Goal: Transaction & Acquisition: Purchase product/service

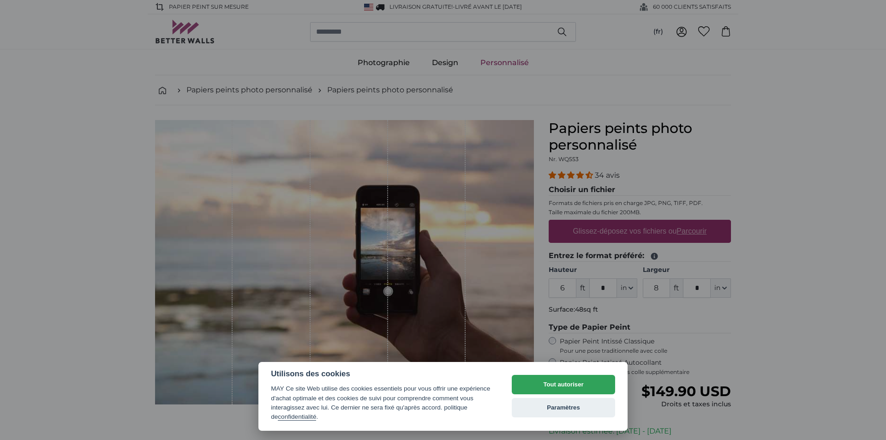
select select "**"
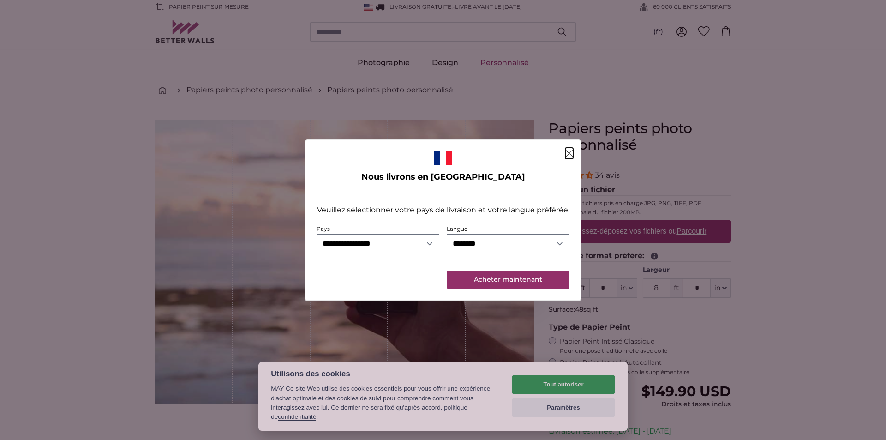
click at [569, 154] on icon "Fermer" at bounding box center [569, 153] width 7 height 7
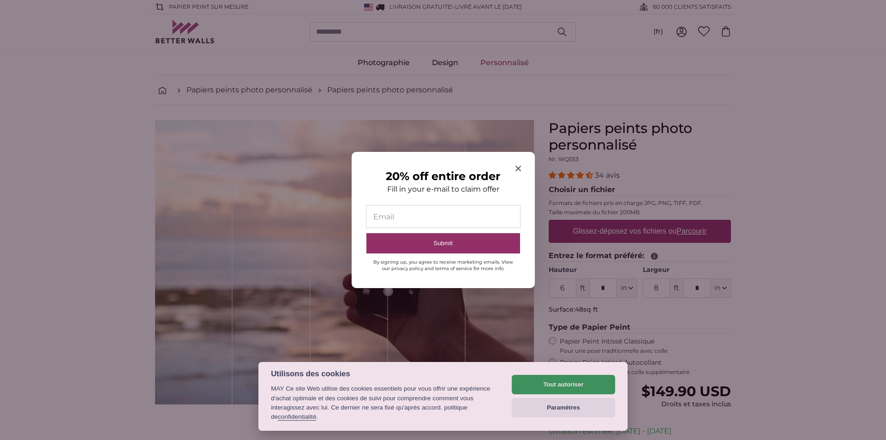
click at [582, 388] on div at bounding box center [443, 220] width 886 height 440
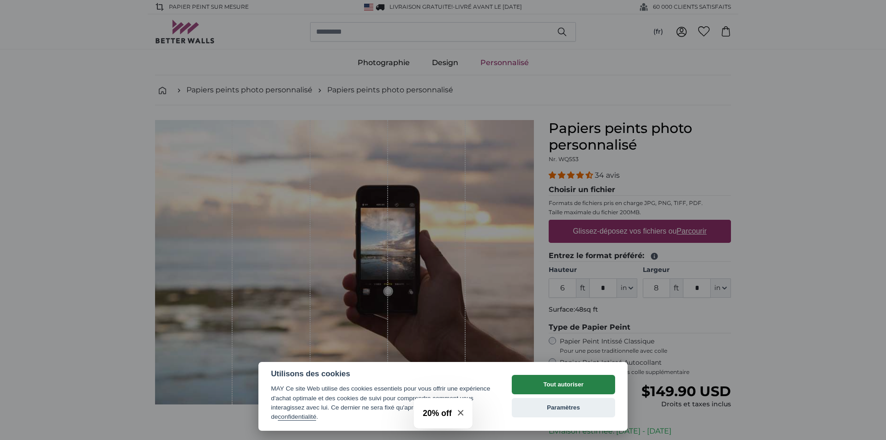
click at [571, 384] on button "Tout autoriser" at bounding box center [563, 384] width 103 height 19
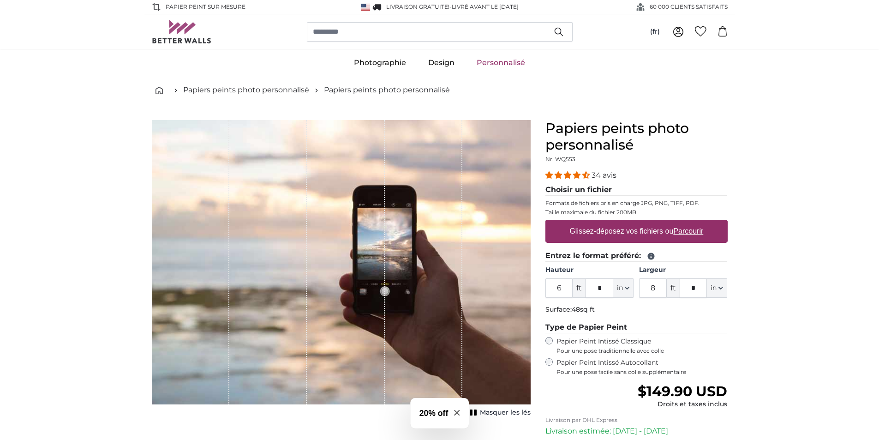
click at [583, 288] on span "ft" at bounding box center [578, 287] width 13 height 19
click at [577, 290] on span "ft" at bounding box center [578, 287] width 13 height 19
click at [251, 92] on link "Papiers peints photo personnalisé" at bounding box center [246, 89] width 126 height 11
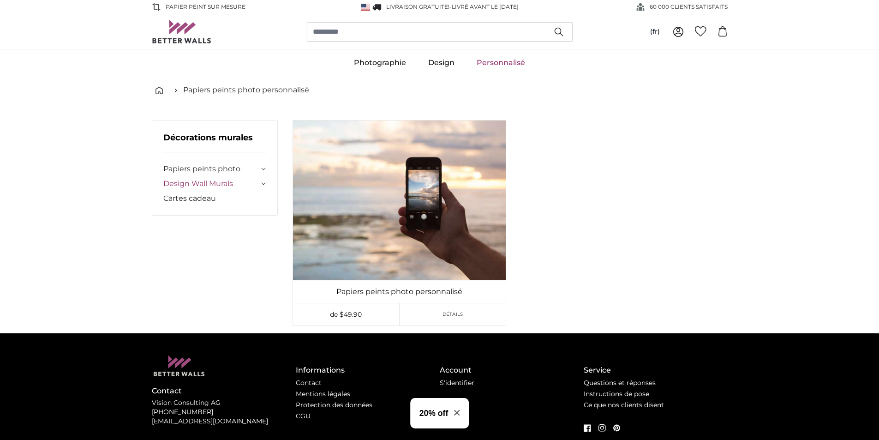
click at [209, 184] on link "Design Wall Murals" at bounding box center [211, 183] width 96 height 11
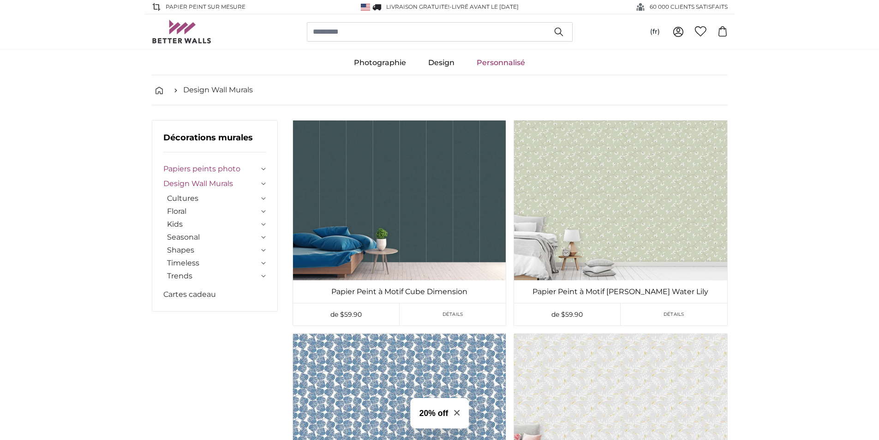
click at [218, 169] on link "Papiers peints photo" at bounding box center [211, 168] width 96 height 11
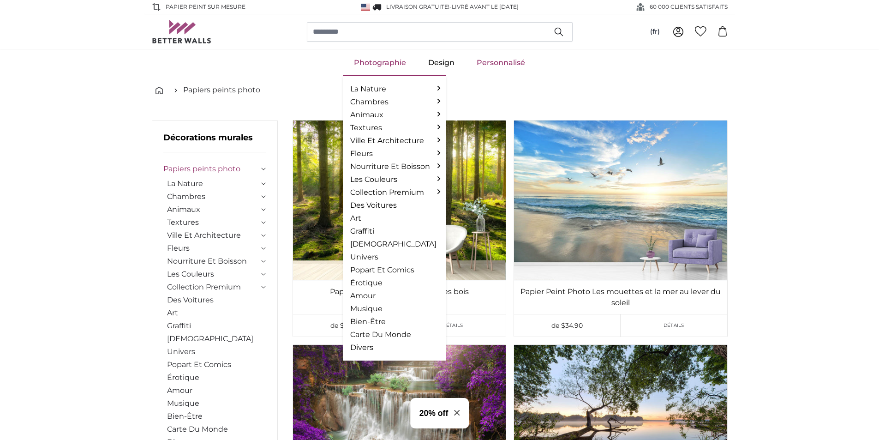
click at [395, 61] on link "Photographie" at bounding box center [380, 63] width 74 height 24
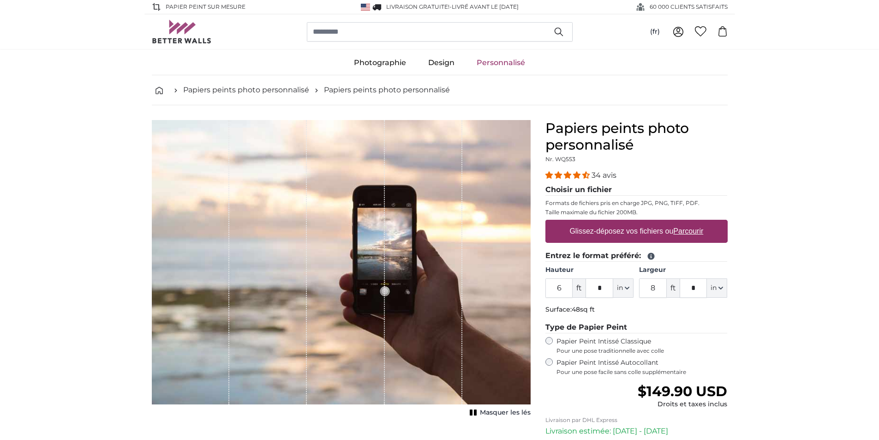
click at [579, 286] on span "ft" at bounding box center [578, 287] width 13 height 19
click at [629, 287] on icon "button" at bounding box center [627, 288] width 5 height 5
click at [623, 313] on link "Centimeter (cm)" at bounding box center [623, 312] width 81 height 17
type input "182.9"
type input "243.9"
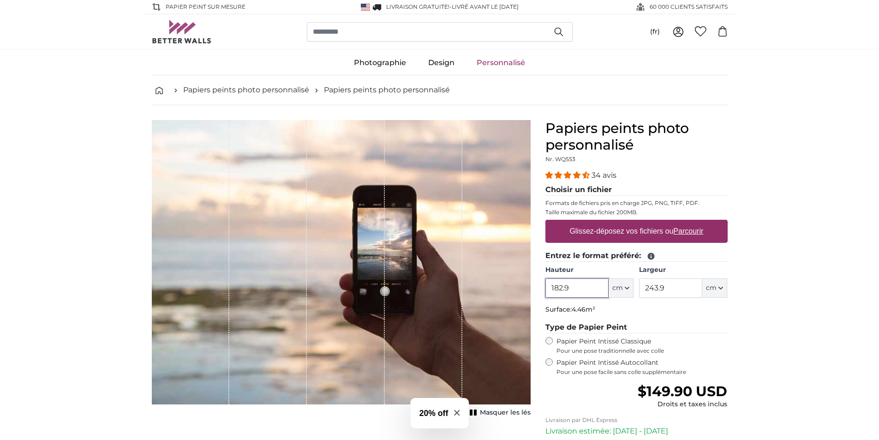
drag, startPoint x: 568, startPoint y: 286, endPoint x: 537, endPoint y: 286, distance: 30.4
click at [538, 286] on div "Papiers peints photo personnalisé Nr. WQ553 34 avis Choisir un fichier Formats …" at bounding box center [636, 327] width 197 height 414
type input "280"
click at [667, 286] on input "243.9" at bounding box center [670, 287] width 63 height 19
drag, startPoint x: 667, startPoint y: 286, endPoint x: 652, endPoint y: 287, distance: 14.3
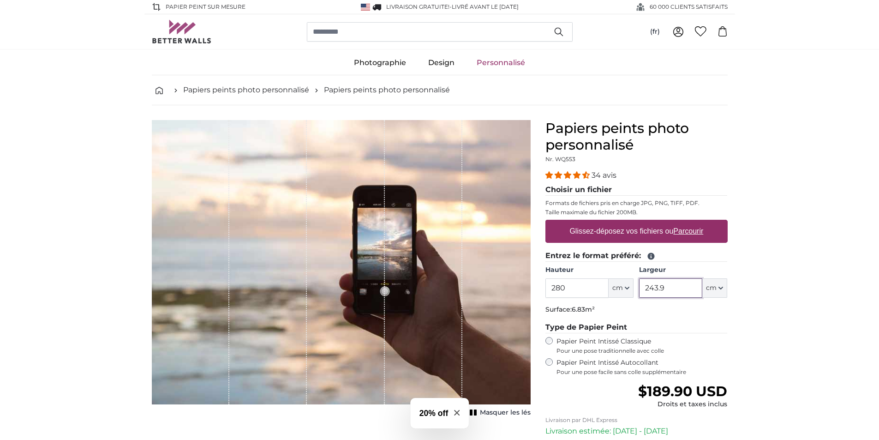
click at [664, 286] on input "243.9" at bounding box center [670, 287] width 63 height 19
type input "440"
click at [385, 289] on div "1 of 1" at bounding box center [423, 262] width 77 height 284
click at [284, 188] on div "1 of 1" at bounding box center [267, 262] width 77 height 284
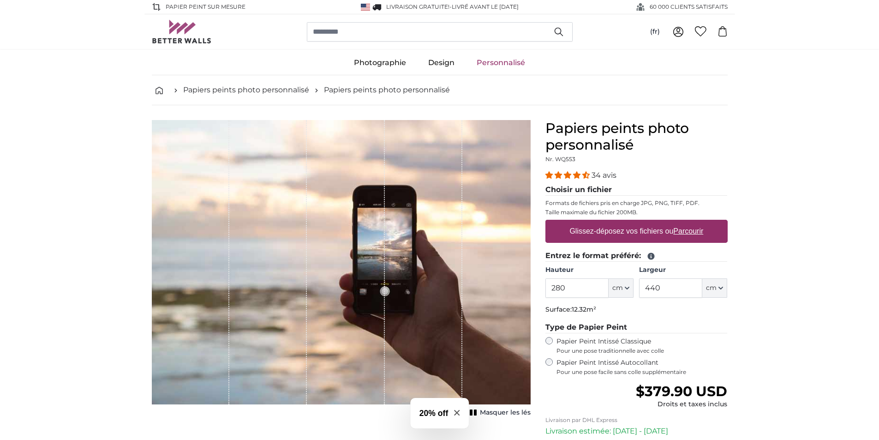
click at [683, 228] on u "Parcourir" at bounding box center [688, 231] width 30 height 8
click at [683, 222] on input "Glissez-déposez vos fichiers ou Parcourir" at bounding box center [636, 221] width 182 height 3
type input "**********"
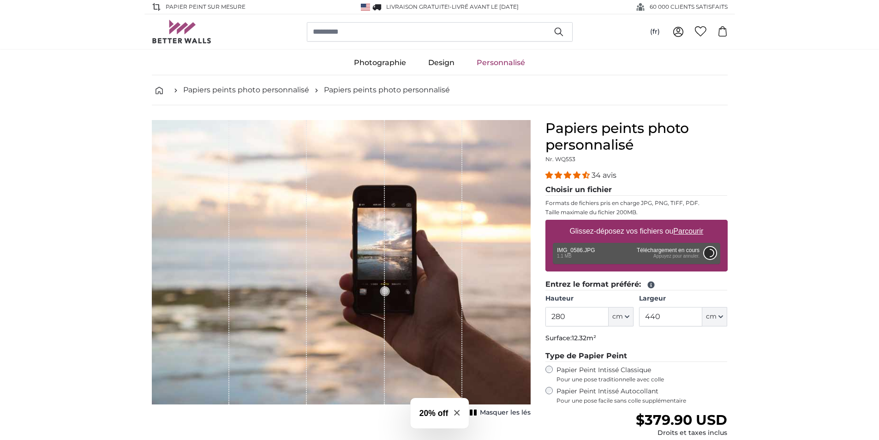
click at [706, 251] on button "Annuler" at bounding box center [709, 253] width 12 height 12
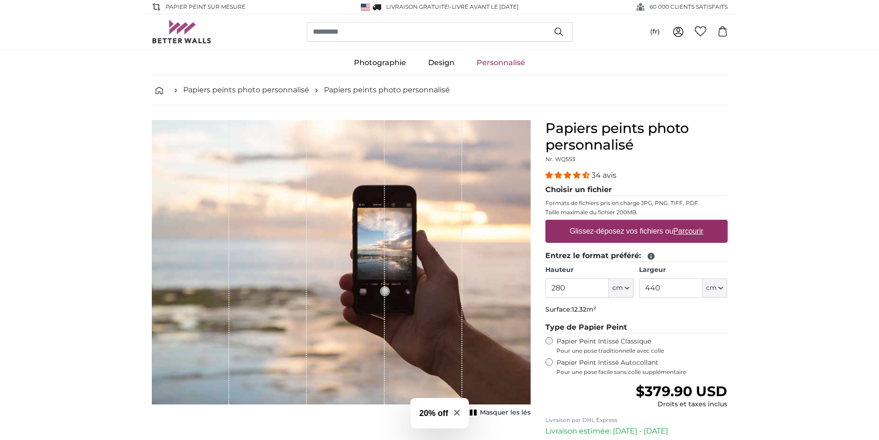
click at [693, 230] on u "Parcourir" at bounding box center [688, 231] width 30 height 8
click at [693, 222] on input "Glissez-déposez vos fichiers ou Parcourir" at bounding box center [636, 221] width 182 height 3
type input "112"
type input "149"
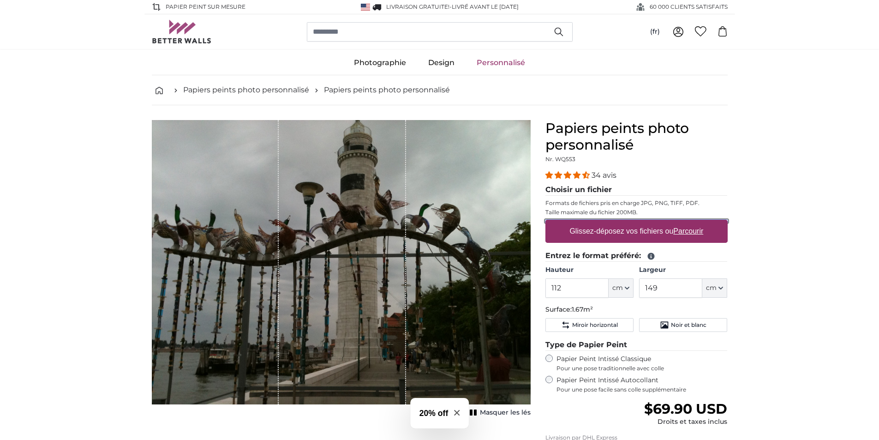
type input "**********"
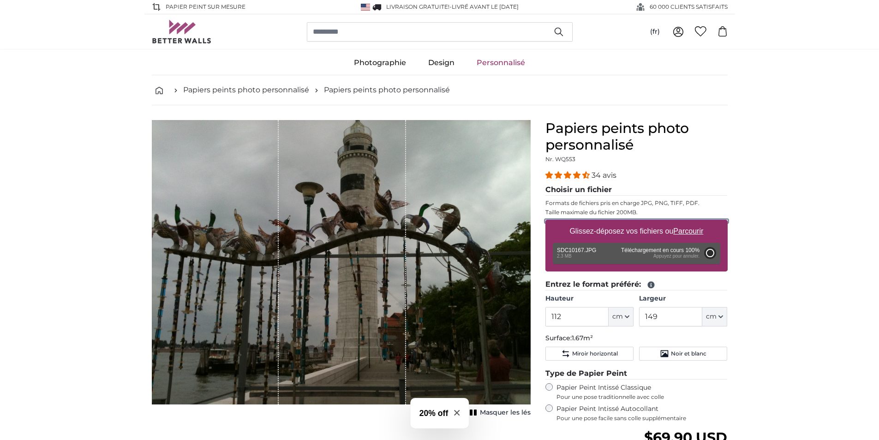
type input "200"
type input "266"
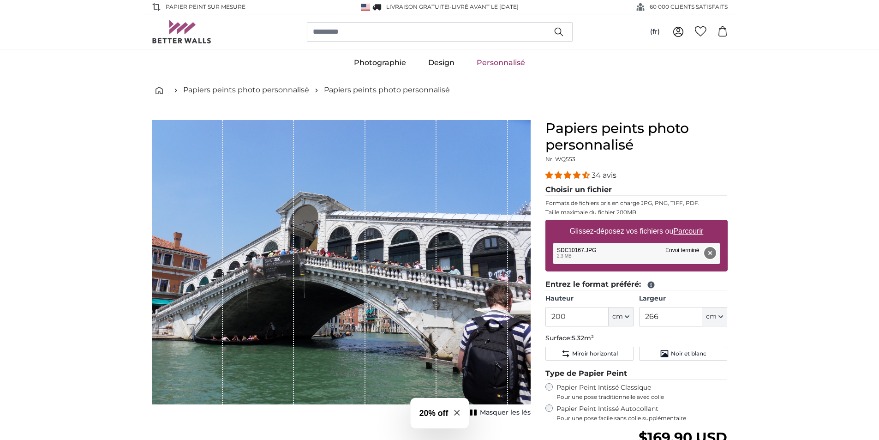
click at [709, 250] on button "Supprimer" at bounding box center [709, 253] width 12 height 12
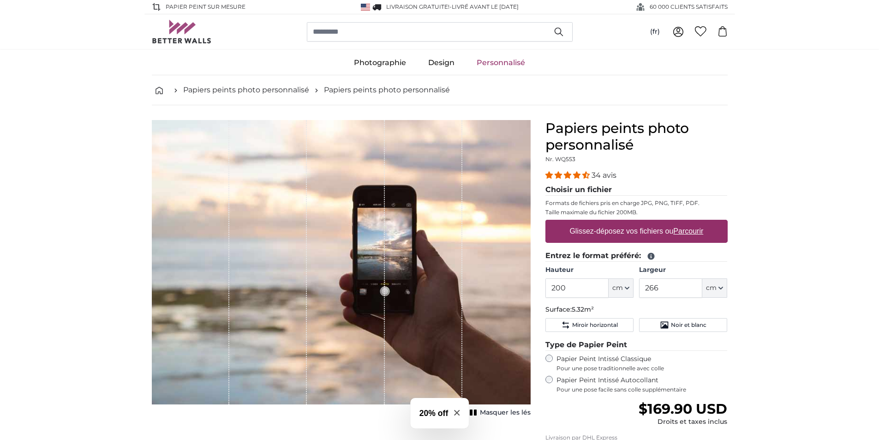
click at [684, 231] on u "Parcourir" at bounding box center [688, 231] width 30 height 8
click at [684, 222] on input "Glissez-déposez vos fichiers ou Parcourir" at bounding box center [636, 221] width 182 height 3
type input "**********"
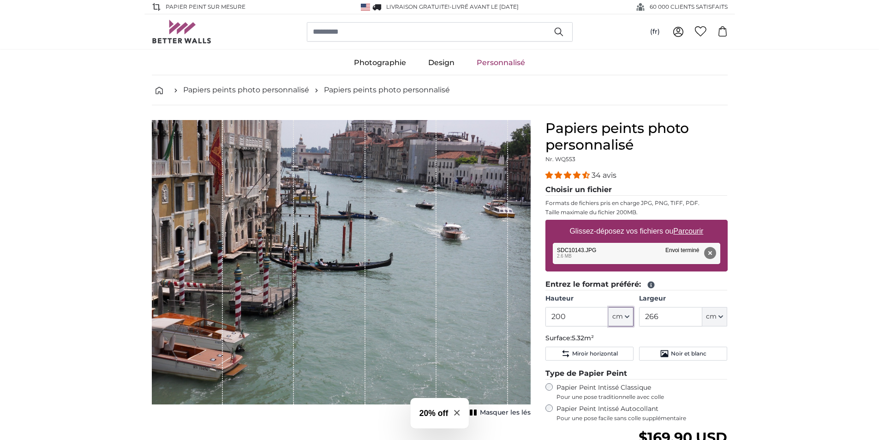
click at [626, 317] on icon "button" at bounding box center [627, 316] width 5 height 5
drag, startPoint x: 565, startPoint y: 316, endPoint x: 549, endPoint y: 316, distance: 15.7
click at [549, 316] on input "200" at bounding box center [576, 316] width 63 height 19
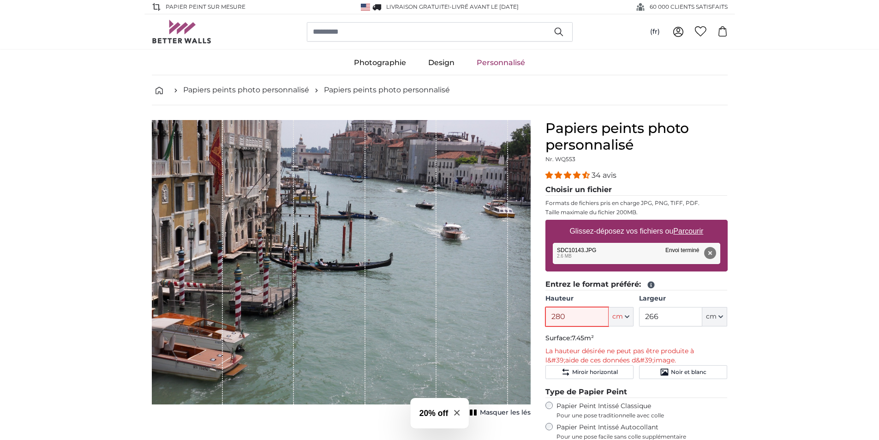
type input "280"
click at [668, 320] on input "266" at bounding box center [670, 316] width 63 height 19
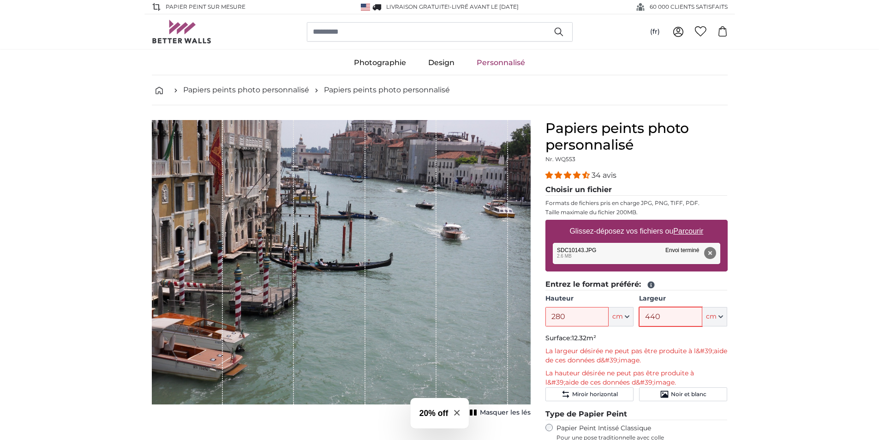
type input "440"
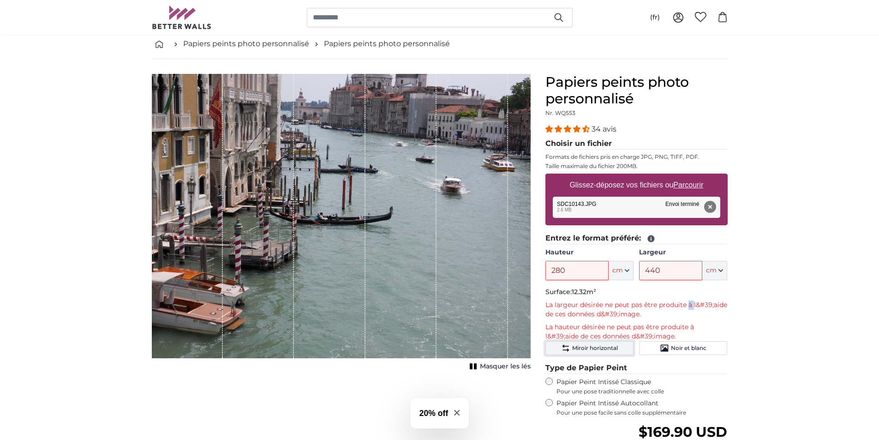
click at [570, 347] on button "Miroir horizontal" at bounding box center [589, 348] width 88 height 14
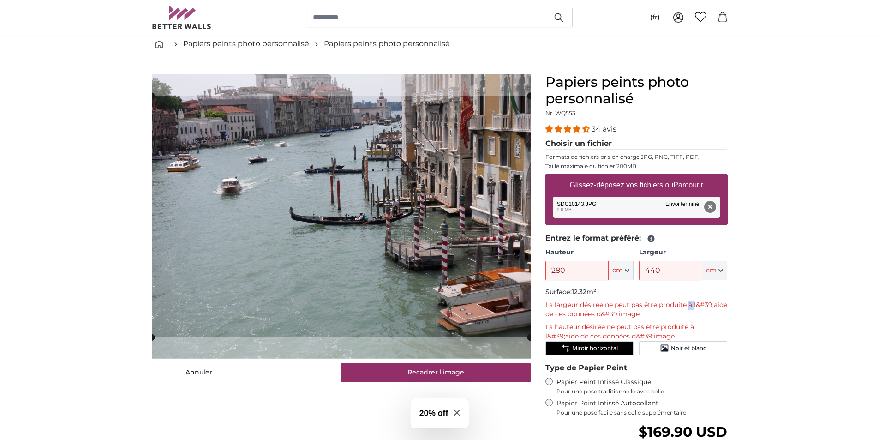
click at [711, 210] on button "Supprimer" at bounding box center [709, 207] width 12 height 12
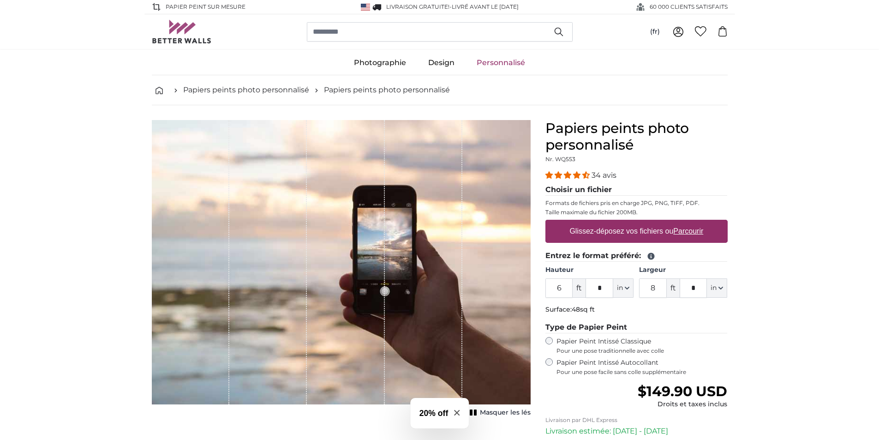
click at [645, 229] on label "Glissez-déposez vos fichiers ou Parcourir" at bounding box center [636, 231] width 141 height 18
click at [645, 222] on input "Glissez-déposez vos fichiers ou Parcourir" at bounding box center [636, 221] width 182 height 3
type input "**********"
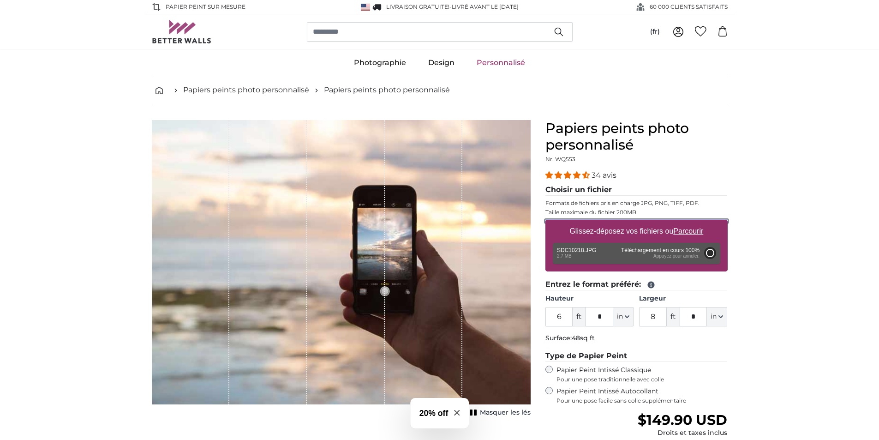
type input "7"
type input "****"
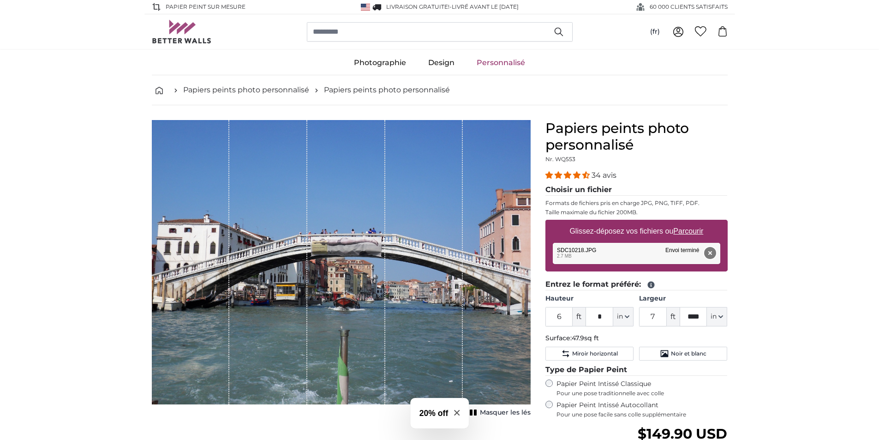
click at [711, 250] on button "Supprimer" at bounding box center [709, 253] width 12 height 12
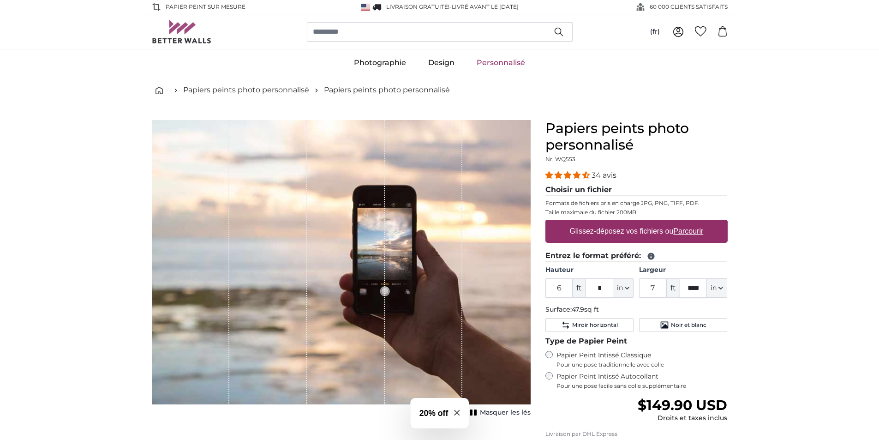
click at [686, 232] on u "Parcourir" at bounding box center [688, 231] width 30 height 8
click at [686, 222] on input "Glissez-déposez vos fichiers ou Parcourir" at bounding box center [636, 221] width 182 height 3
type input "**********"
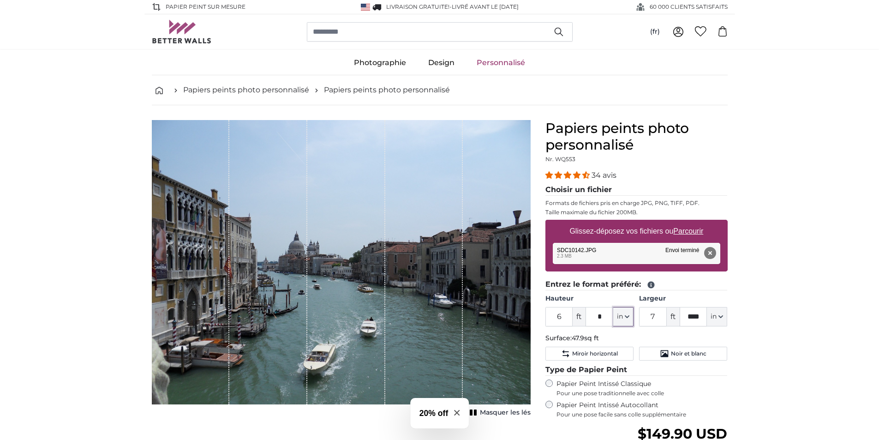
click at [627, 319] on icon "button" at bounding box center [627, 316] width 5 height 5
click at [627, 337] on link "Centimeter (cm)" at bounding box center [623, 341] width 81 height 17
type input "182.9"
type input "243.4"
drag, startPoint x: 569, startPoint y: 316, endPoint x: 556, endPoint y: 316, distance: 12.5
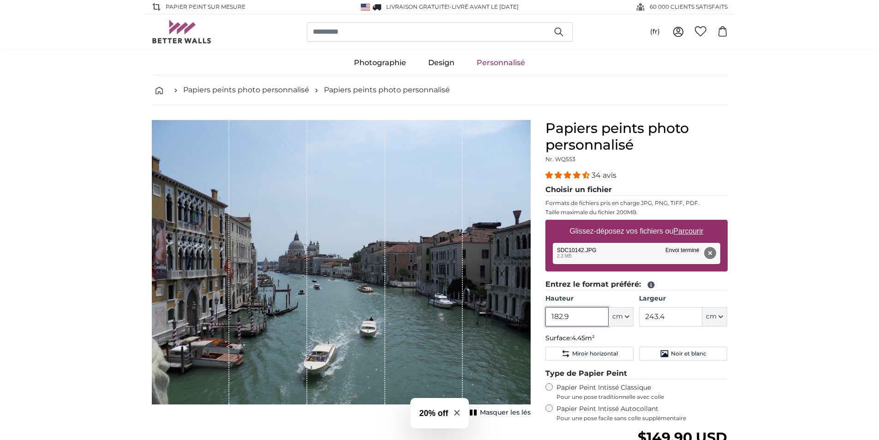
click at [566, 316] on input "182.9" at bounding box center [576, 316] width 63 height 19
click at [536, 311] on product-detail "Annuler Recadrer l'image Masquer les lés Papiers peints photo personnalisé Nr. …" at bounding box center [439, 342] width 590 height 475
drag, startPoint x: 570, startPoint y: 316, endPoint x: 556, endPoint y: 318, distance: 14.6
click at [556, 318] on input "182.9" at bounding box center [576, 316] width 63 height 19
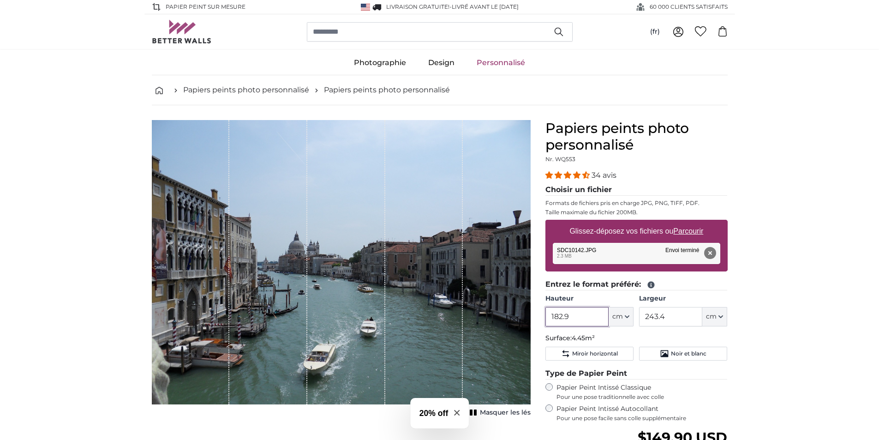
click at [550, 316] on input "182.9" at bounding box center [576, 316] width 63 height 19
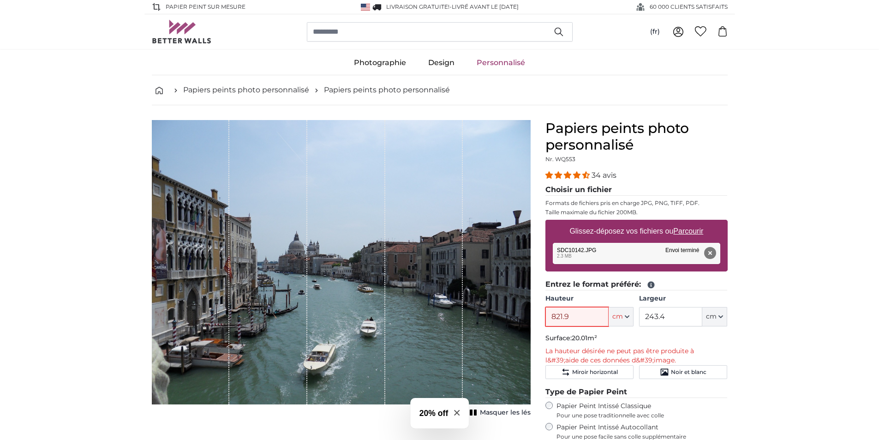
drag, startPoint x: 570, startPoint y: 316, endPoint x: 563, endPoint y: 317, distance: 6.7
click at [563, 317] on input "821.9" at bounding box center [576, 316] width 63 height 19
click at [556, 317] on input "821.9" at bounding box center [576, 316] width 63 height 19
click at [576, 315] on input "821.9" at bounding box center [576, 316] width 63 height 19
type input "8"
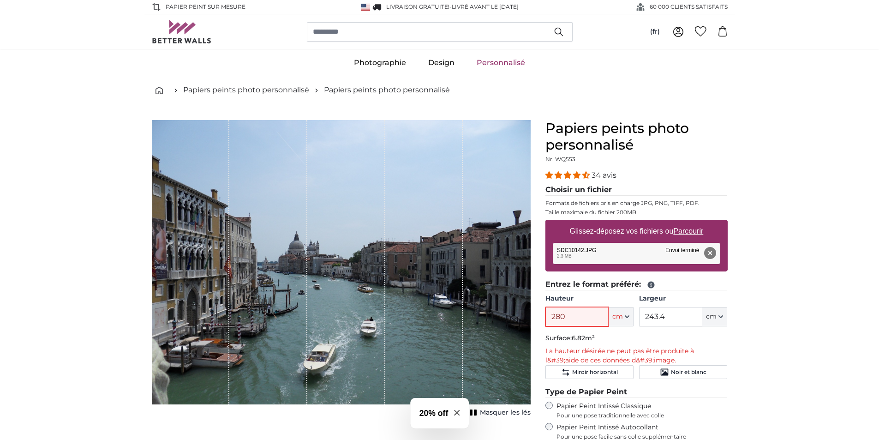
type input "280"
click at [669, 315] on input "243.4" at bounding box center [670, 316] width 63 height 19
type input "2"
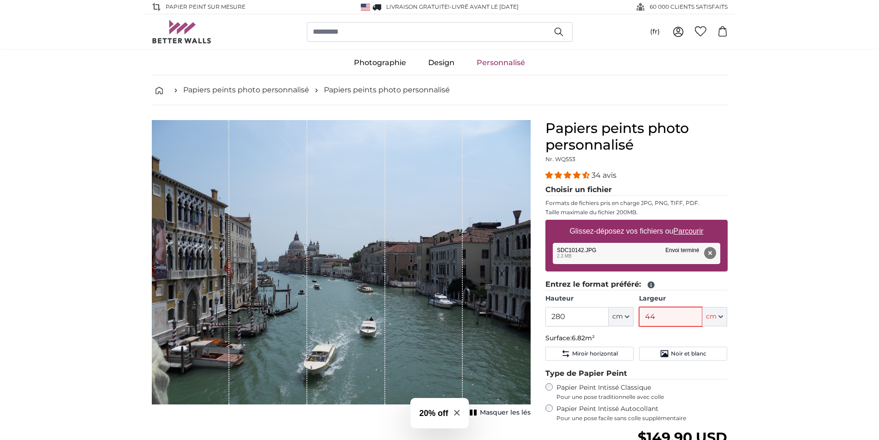
type input "440"
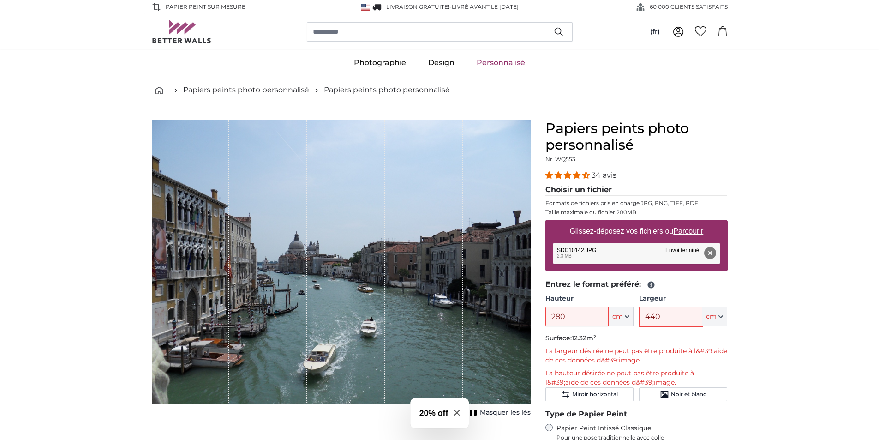
scroll to position [138, 0]
